Goal: Transaction & Acquisition: Purchase product/service

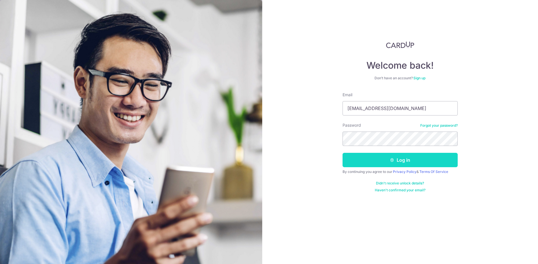
click at [404, 157] on button "Log in" at bounding box center [399, 160] width 115 height 14
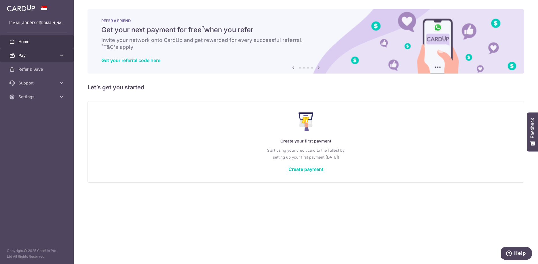
click at [37, 57] on span "Pay" at bounding box center [37, 56] width 38 height 6
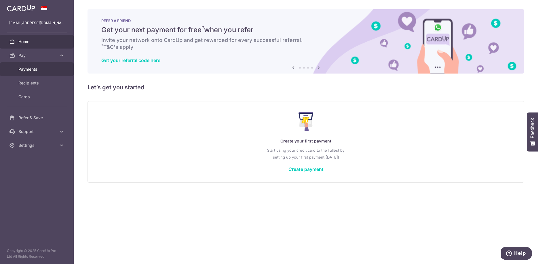
click at [26, 72] on link "Payments" at bounding box center [37, 69] width 74 height 14
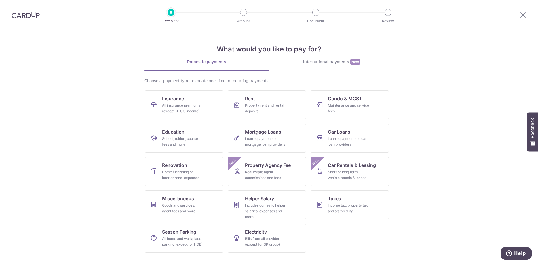
click at [323, 62] on div "International payments New" at bounding box center [331, 62] width 125 height 6
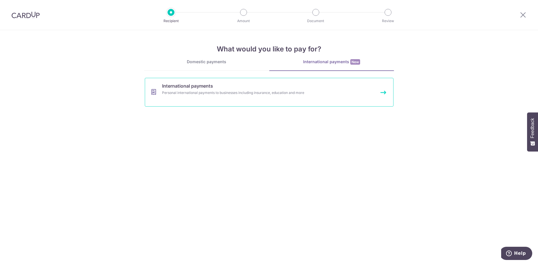
click at [176, 86] on span "International payments" at bounding box center [187, 86] width 51 height 7
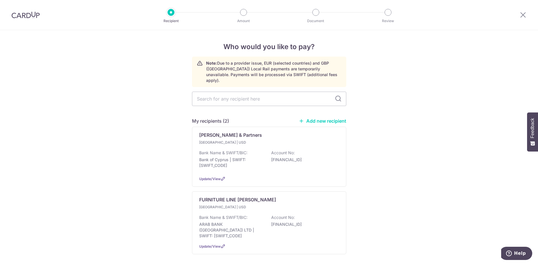
click at [317, 118] on link "Add new recipient" at bounding box center [322, 121] width 47 height 6
select select
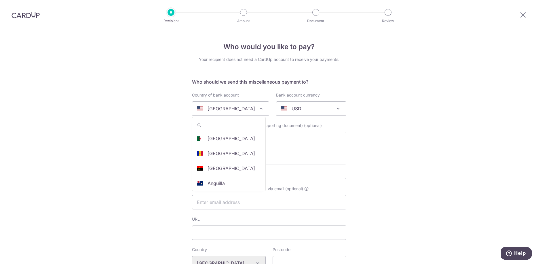
click at [220, 107] on p "[GEOGRAPHIC_DATA]" at bounding box center [230, 108] width 47 height 7
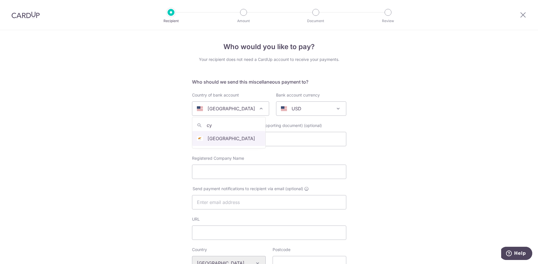
type input "cy"
select select "55"
select select "[GEOGRAPHIC_DATA]"
select select
click at [324, 112] on div "AUD" at bounding box center [306, 108] width 51 height 7
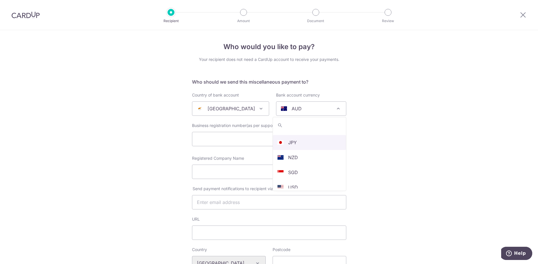
scroll to position [107, 0]
click at [227, 138] on input "text" at bounding box center [269, 139] width 154 height 14
type input "Kinda Chachati"
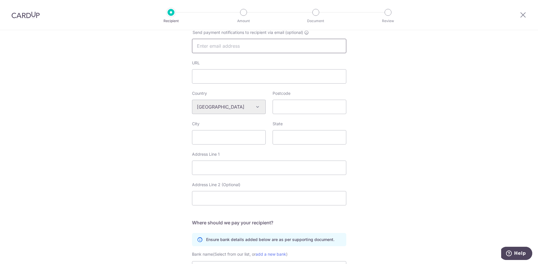
scroll to position [176, 0]
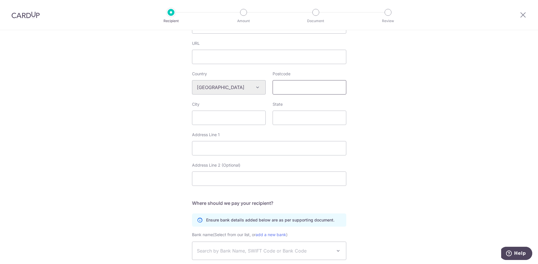
click at [288, 89] on input "Postcode" at bounding box center [309, 87] width 74 height 14
type input "0185"
click at [238, 118] on input "City" at bounding box center [229, 118] width 74 height 14
type input "Nicosia"
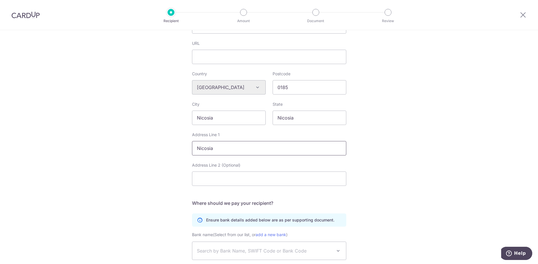
type input "Nicosia"
click at [483, 138] on div "Who would you like to pay? Your recipient does not need a CardUp account to rec…" at bounding box center [269, 95] width 538 height 483
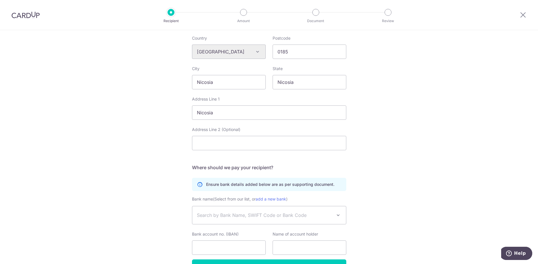
scroll to position [249, 0]
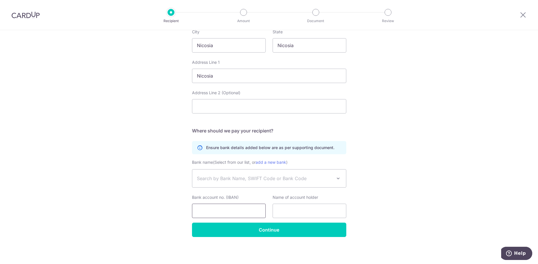
click at [229, 212] on input "Bank account no. (IBAN)" at bounding box center [229, 211] width 74 height 14
paste input "CY87002001950000357036692311"
type input "CY87002001950000357036692311"
click at [305, 210] on input "text" at bounding box center [309, 211] width 74 height 14
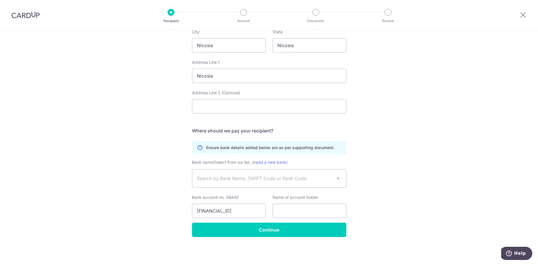
click at [258, 181] on span "Search by Bank Name, SWIFT Code or Bank Code" at bounding box center [264, 178] width 135 height 7
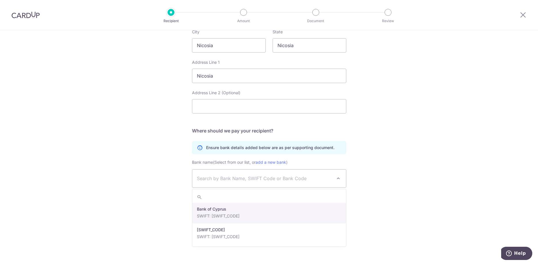
select select "23404"
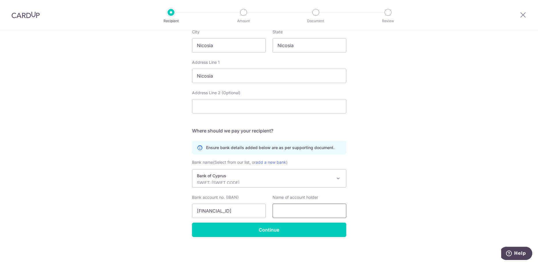
click at [282, 207] on input "text" at bounding box center [309, 211] width 74 height 14
click at [313, 211] on input "text" at bounding box center [309, 211] width 74 height 14
paste input "KINDA HENRI CHACHATI"
type input "KINDA HENRI CHACHATI"
click at [376, 201] on div "Who would you like to pay? Your recipient does not need a CardUp account to rec…" at bounding box center [269, 23] width 538 height 483
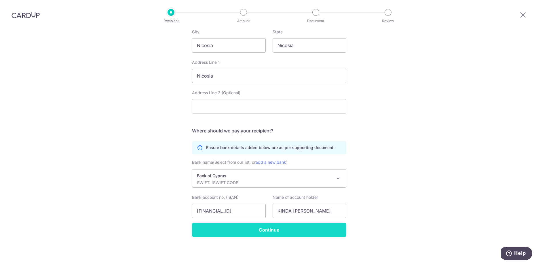
click at [267, 232] on input "Continue" at bounding box center [269, 230] width 154 height 14
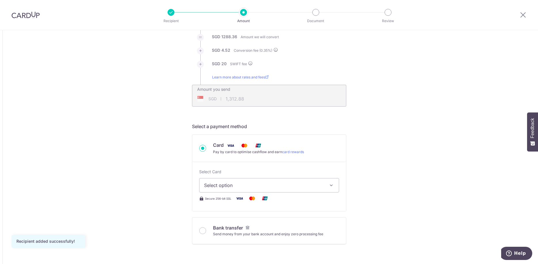
scroll to position [117, 0]
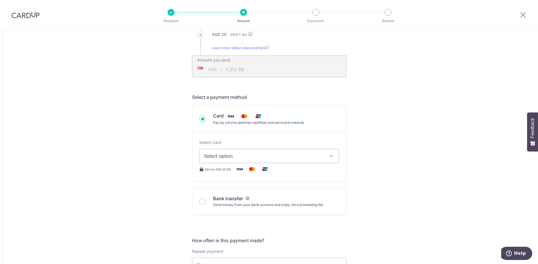
click at [295, 124] on link "card rewards" at bounding box center [293, 123] width 22 height 4
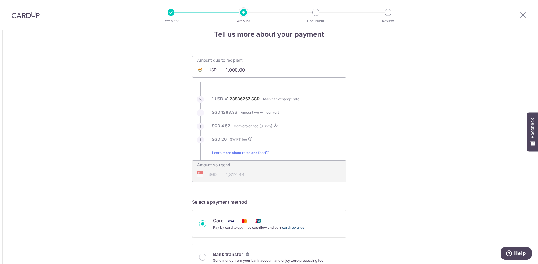
scroll to position [0, 0]
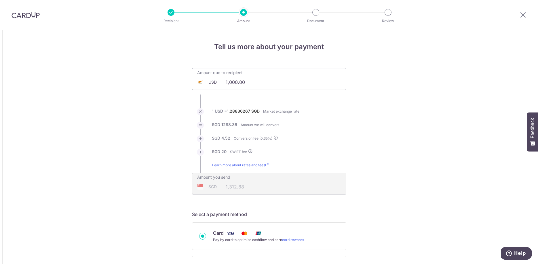
click at [245, 83] on input "1,000.00" at bounding box center [236, 82] width 89 height 13
click at [245, 84] on input "1,000.00" at bounding box center [236, 82] width 89 height 13
type input "8,440.00"
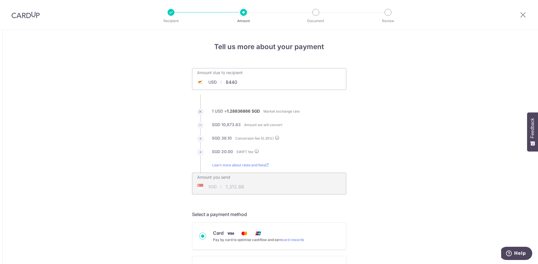
type input "10,931.93"
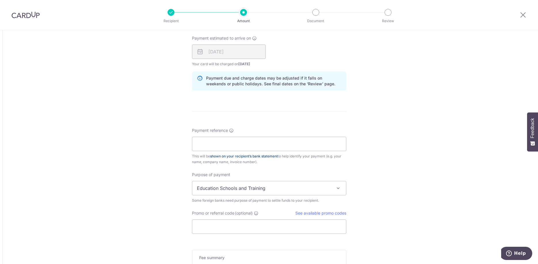
scroll to position [323, 0]
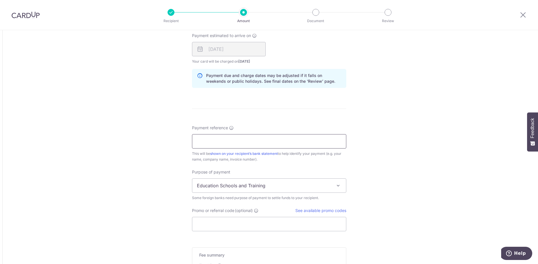
click at [258, 140] on input "Payment reference" at bounding box center [269, 141] width 154 height 14
paste input "IID05-OS-03"
type input "IID05-OS-03"
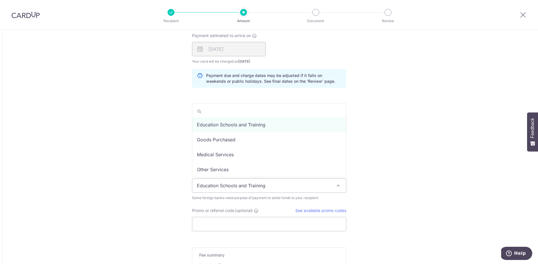
click at [249, 185] on span "Education Schools and Training" at bounding box center [269, 186] width 154 height 14
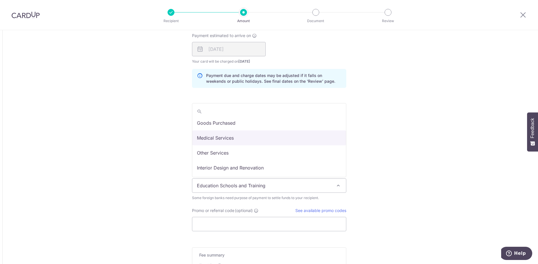
scroll to position [29, 0]
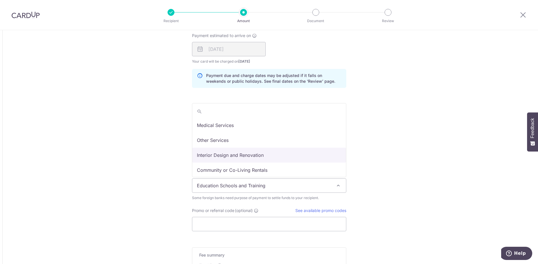
select select "Interior Design and Renovation"
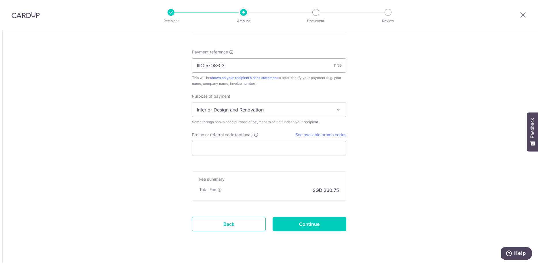
scroll to position [409, 0]
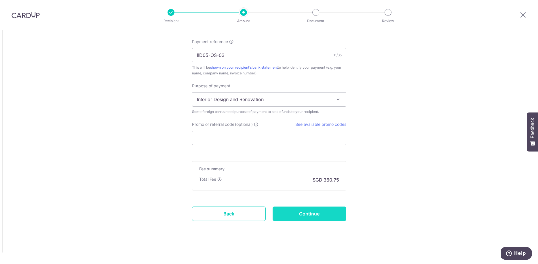
click at [321, 209] on input "Continue" at bounding box center [309, 214] width 74 height 14
type input "Create Schedule"
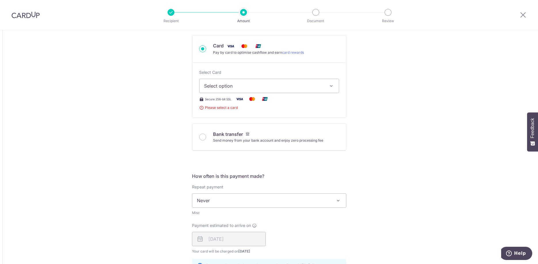
scroll to position [174, 0]
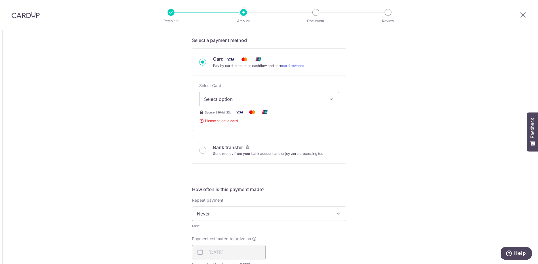
click at [269, 102] on span "Select option" at bounding box center [264, 99] width 120 height 7
click at [266, 115] on span "Add credit card" at bounding box center [274, 115] width 120 height 6
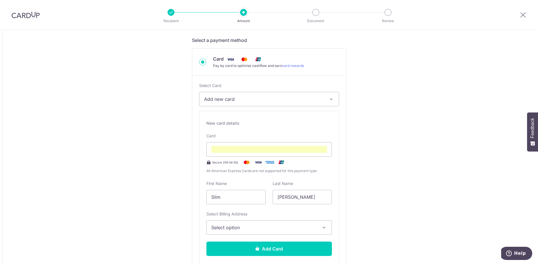
click at [258, 229] on span "Select option" at bounding box center [263, 227] width 105 height 7
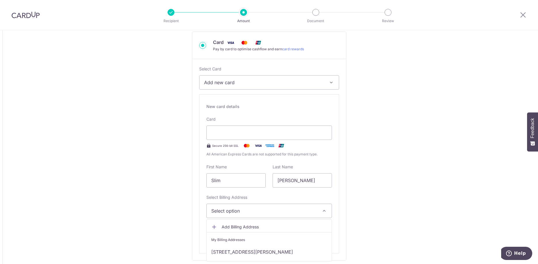
scroll to position [204, 0]
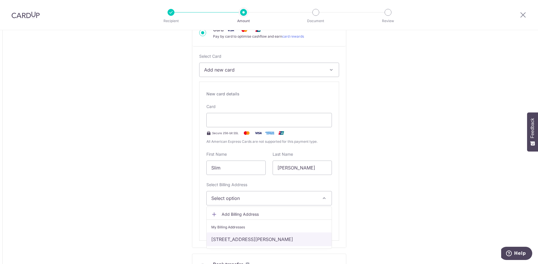
click at [267, 237] on link "[STREET_ADDRESS][PERSON_NAME]" at bounding box center [269, 240] width 125 height 14
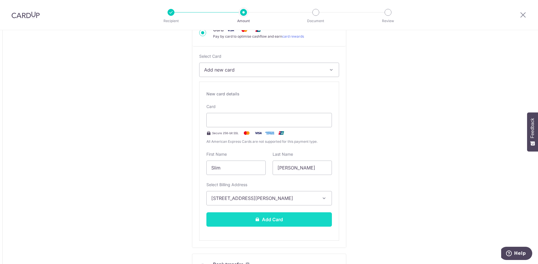
click at [259, 221] on icon at bounding box center [257, 219] width 5 height 5
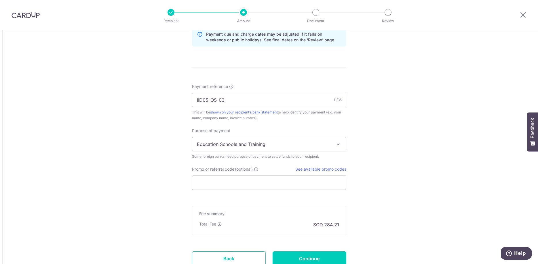
scroll to position [458, 0]
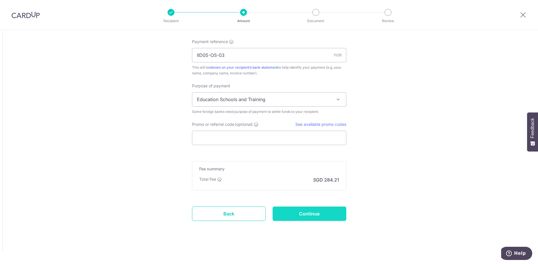
click at [319, 214] on input "Continue" at bounding box center [309, 214] width 74 height 14
type input "Create Schedule"
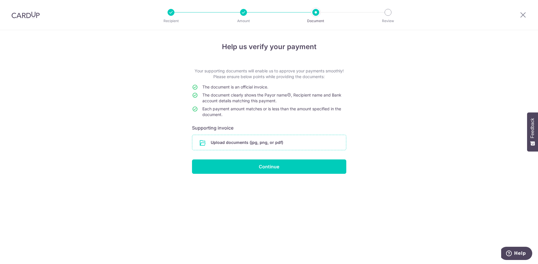
click at [231, 145] on input "file" at bounding box center [269, 142] width 154 height 15
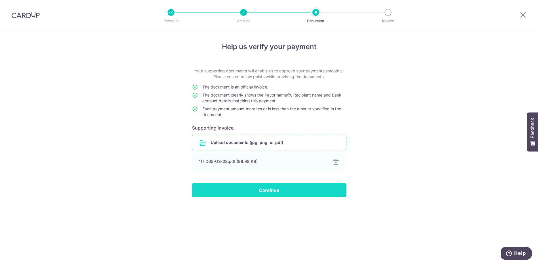
click at [251, 188] on input "Continue" at bounding box center [269, 190] width 154 height 14
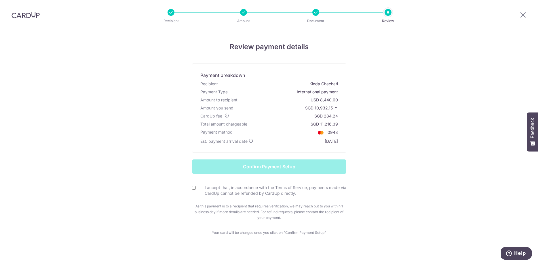
click at [194, 188] on input "I accept that, in accordance with the Terms of Service, payments made via CardU…" at bounding box center [194, 188] width 4 height 4
checkbox input "true"
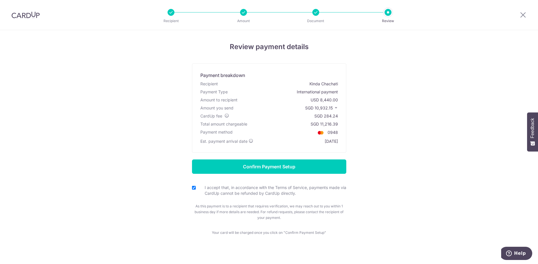
scroll to position [5, 0]
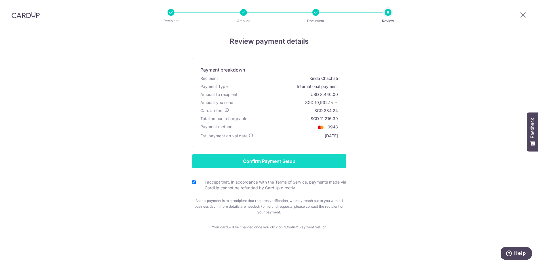
click at [263, 164] on input "Confirm Payment Setup" at bounding box center [269, 161] width 154 height 14
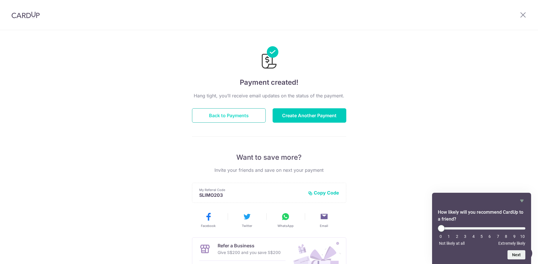
click at [226, 117] on button "Back to Payments" at bounding box center [229, 115] width 74 height 14
